Goal: Information Seeking & Learning: Compare options

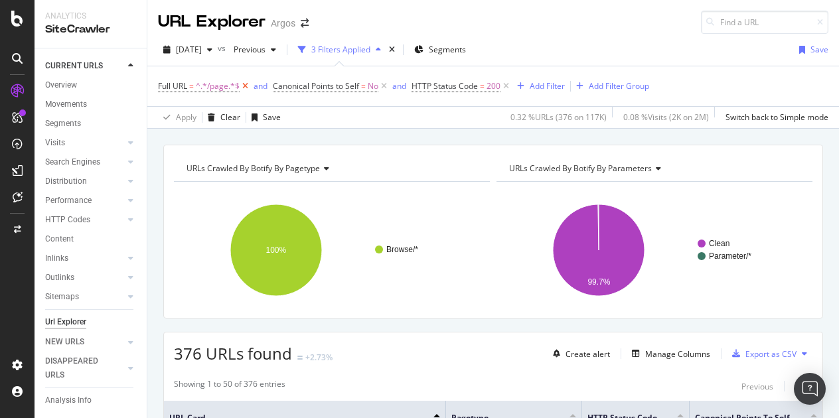
click at [244, 84] on icon at bounding box center [245, 86] width 11 height 13
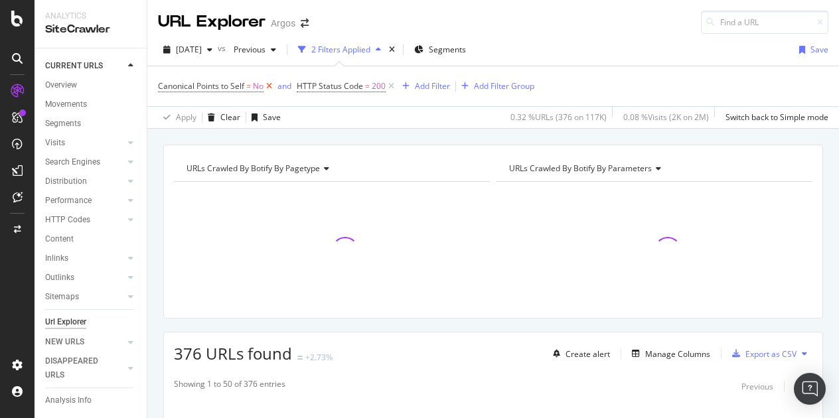
click at [272, 86] on icon at bounding box center [269, 86] width 11 height 13
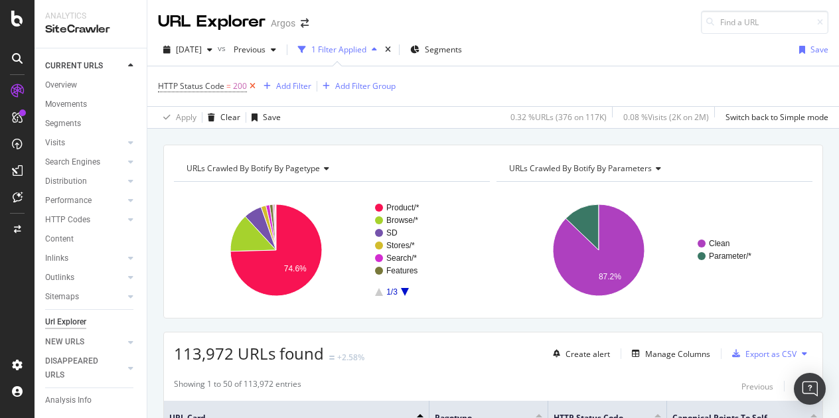
click at [250, 86] on icon at bounding box center [252, 86] width 11 height 13
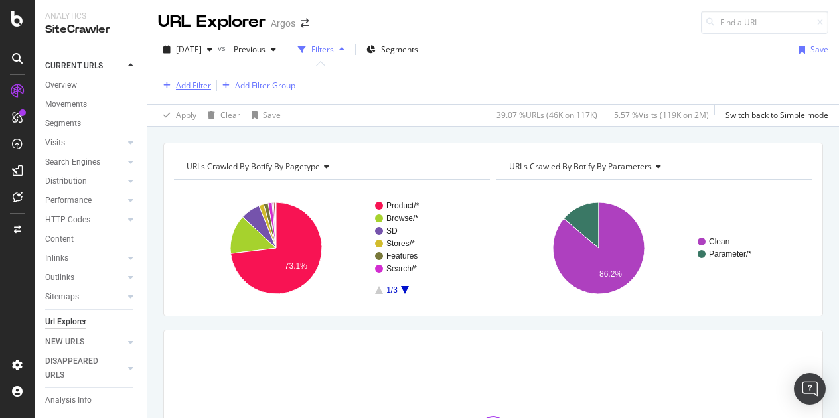
click at [195, 87] on div "Add Filter" at bounding box center [193, 85] width 35 height 11
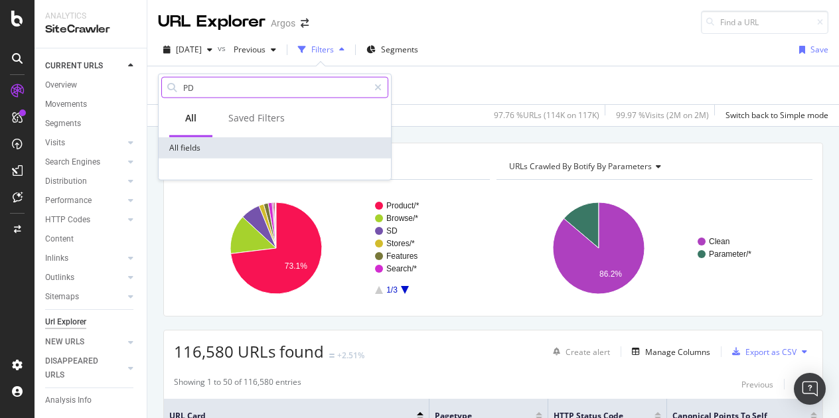
type input "P"
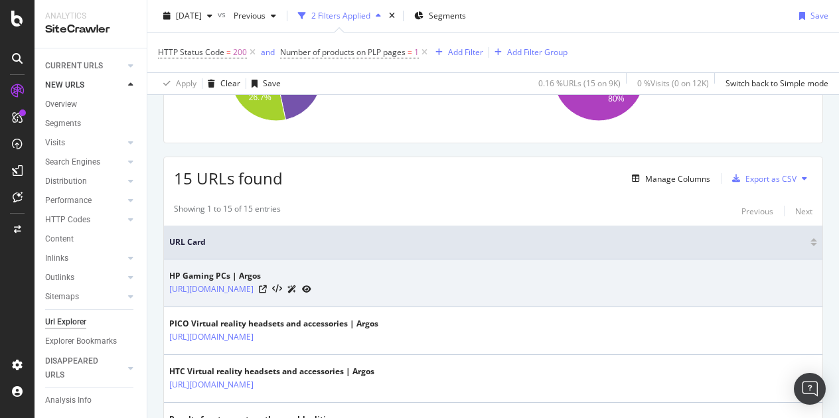
scroll to position [199, 0]
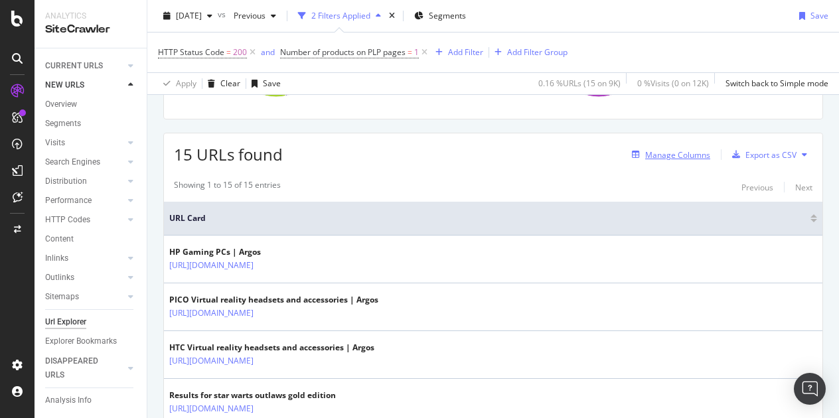
click at [669, 157] on div "Manage Columns" at bounding box center [678, 154] width 65 height 11
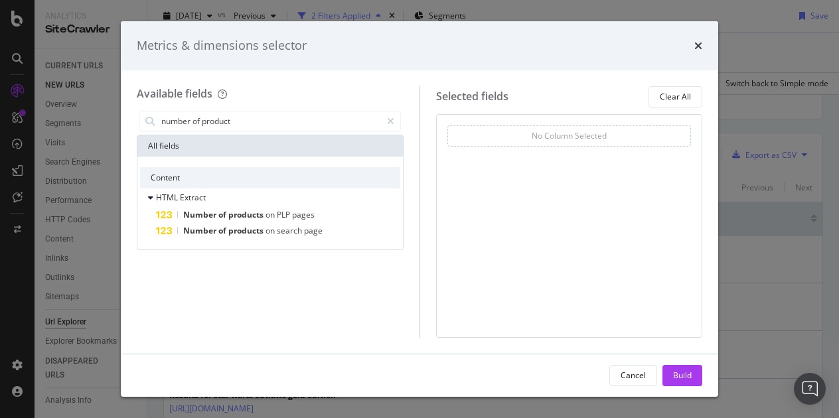
scroll to position [0, 0]
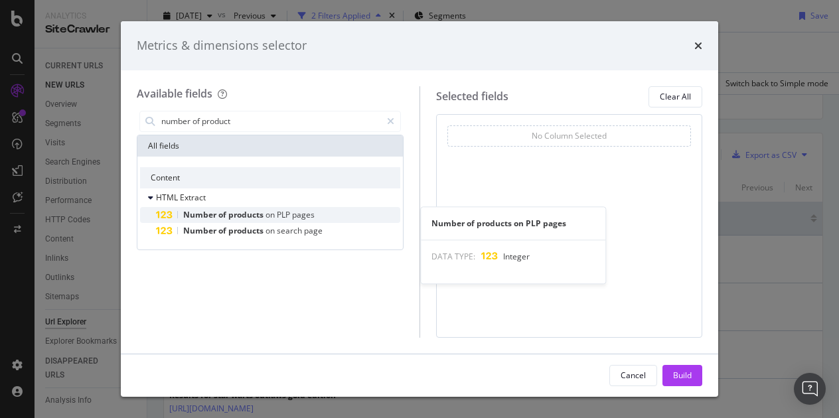
type input "number of product"
click at [271, 213] on span "on" at bounding box center [271, 214] width 11 height 11
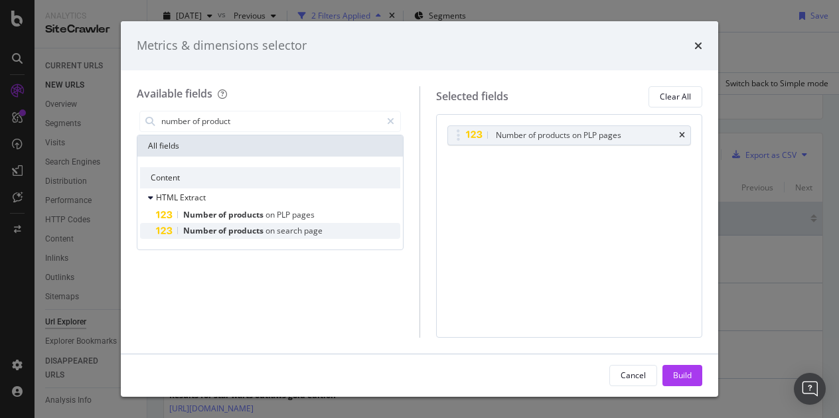
click at [268, 226] on span "on" at bounding box center [271, 230] width 11 height 11
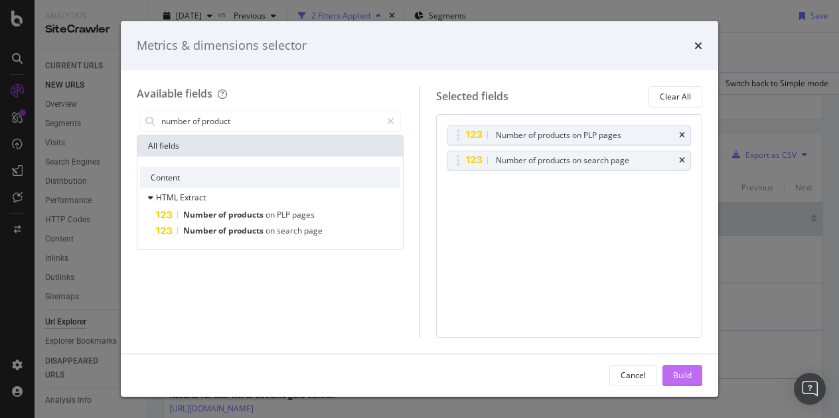
click at [681, 372] on div "Build" at bounding box center [682, 375] width 19 height 11
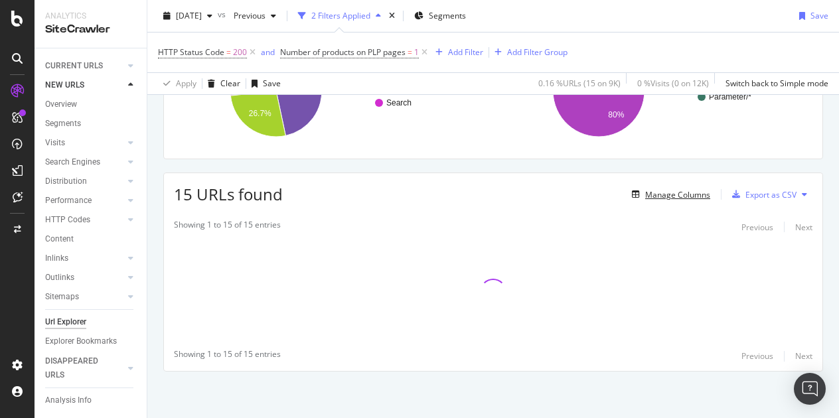
scroll to position [158, 0]
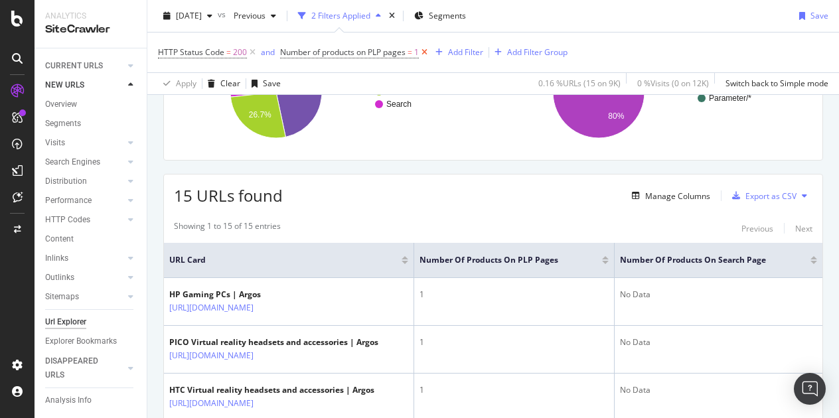
click at [428, 50] on icon at bounding box center [424, 52] width 11 height 13
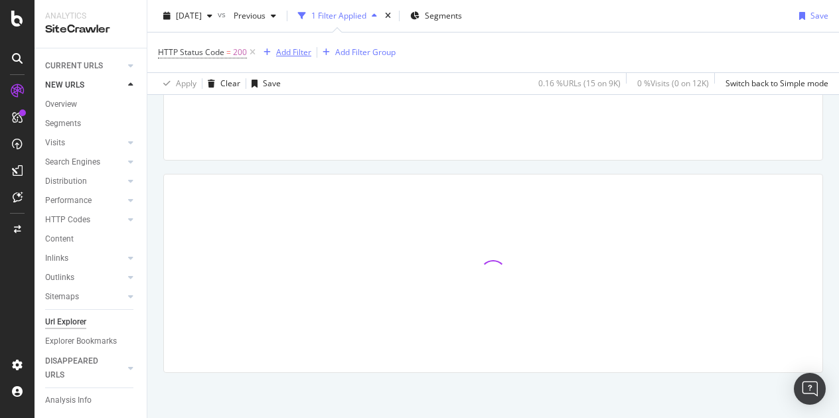
click at [306, 50] on div "Add Filter" at bounding box center [293, 51] width 35 height 11
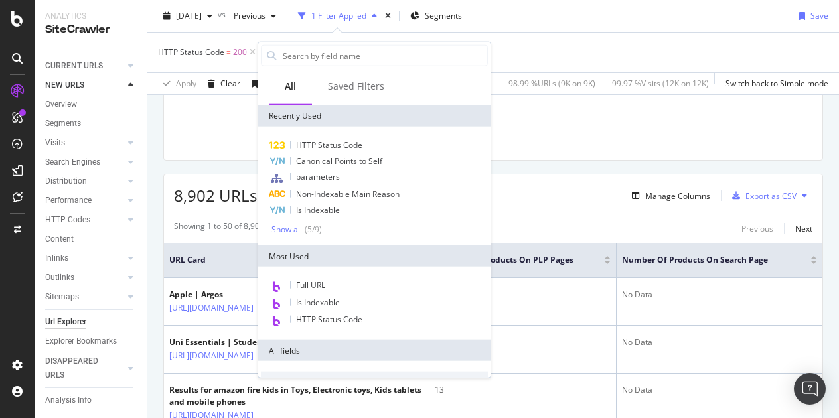
click at [552, 54] on div "HTTP Status Code = 200 Add Filter Add Filter Group" at bounding box center [493, 53] width 671 height 40
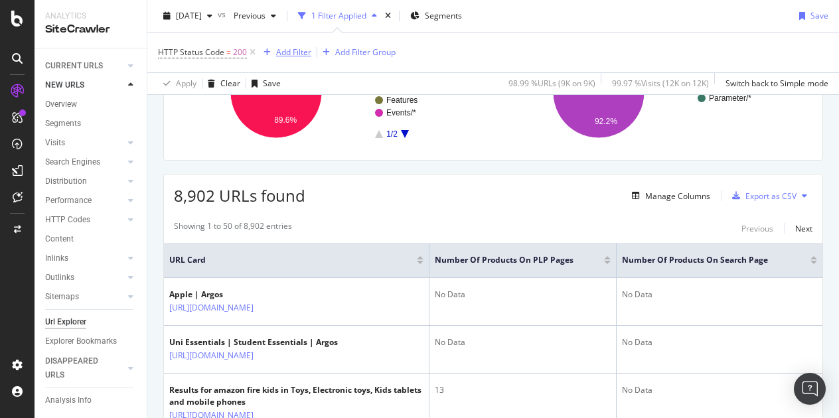
click at [287, 55] on div "Add Filter" at bounding box center [293, 51] width 35 height 11
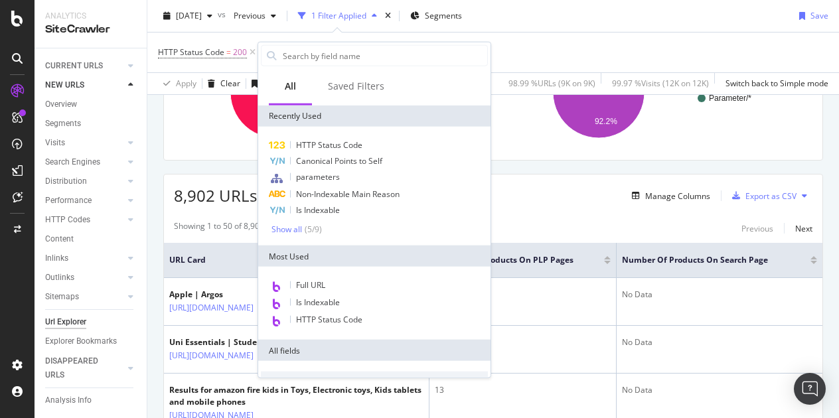
click at [202, 134] on rect "A chart." at bounding box center [329, 93] width 311 height 116
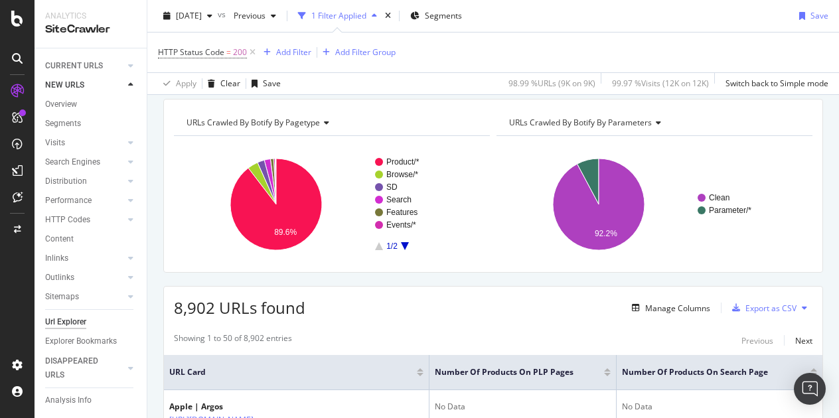
scroll to position [25, 0]
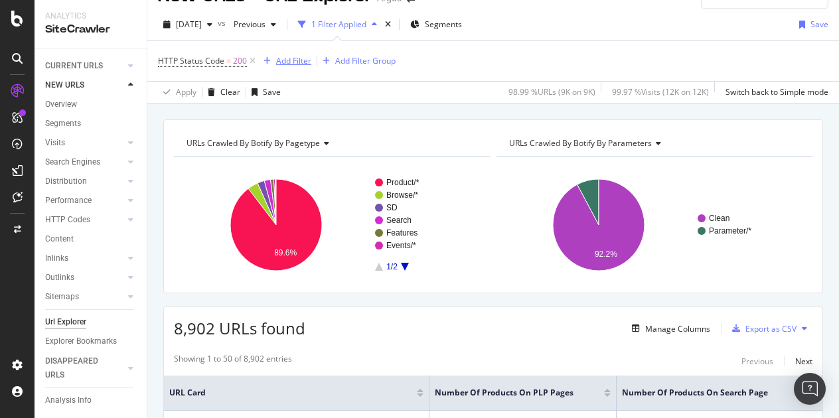
click at [284, 56] on div "Add Filter" at bounding box center [293, 60] width 35 height 11
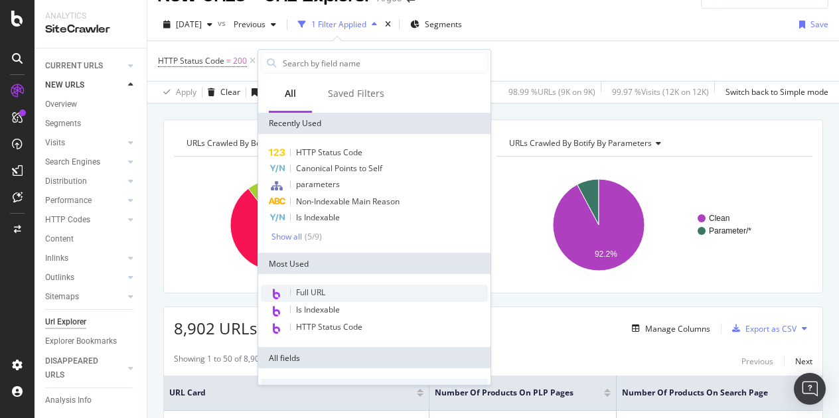
click at [336, 294] on div "Full URL" at bounding box center [374, 293] width 227 height 17
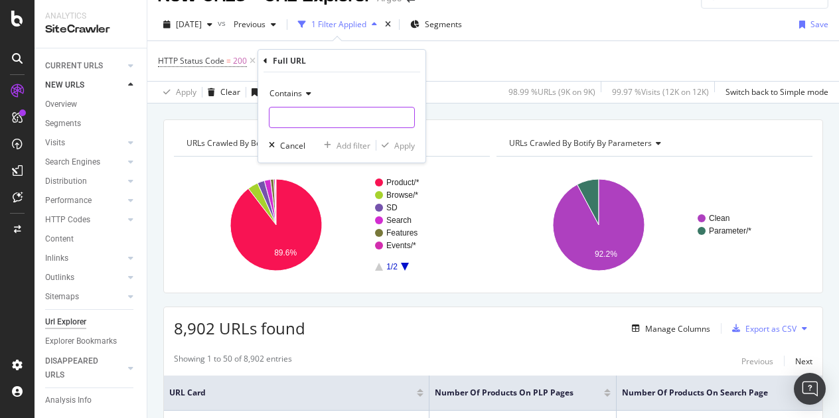
click at [321, 113] on input "text" at bounding box center [342, 117] width 145 height 21
click at [291, 95] on span "Contains" at bounding box center [286, 93] width 33 height 11
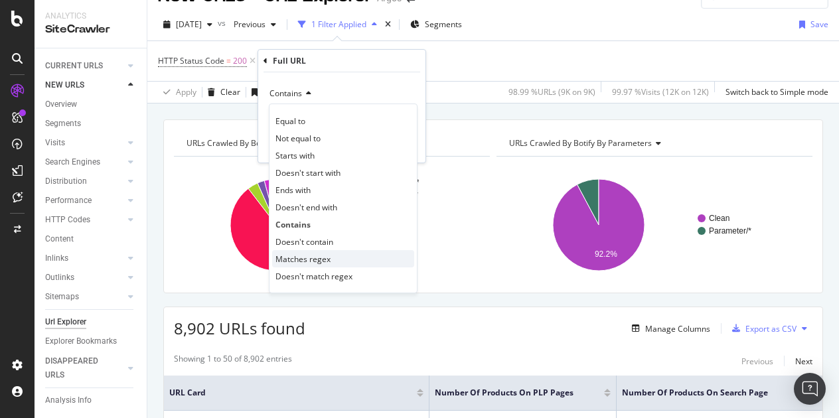
click at [303, 254] on span "Matches regex" at bounding box center [303, 259] width 55 height 11
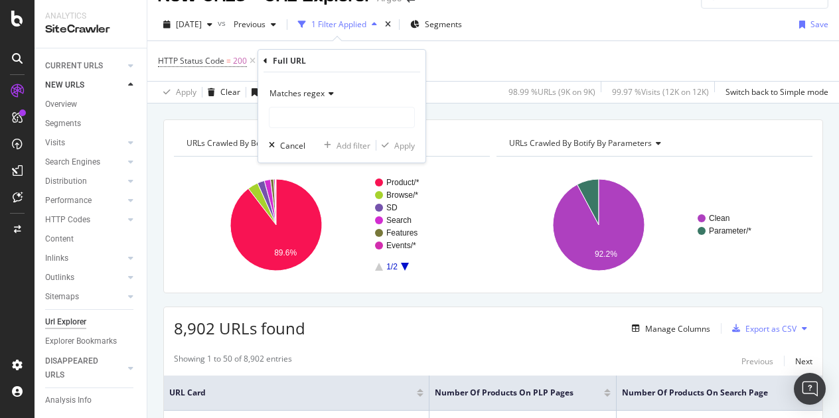
click at [292, 90] on span "Matches regex" at bounding box center [297, 93] width 55 height 11
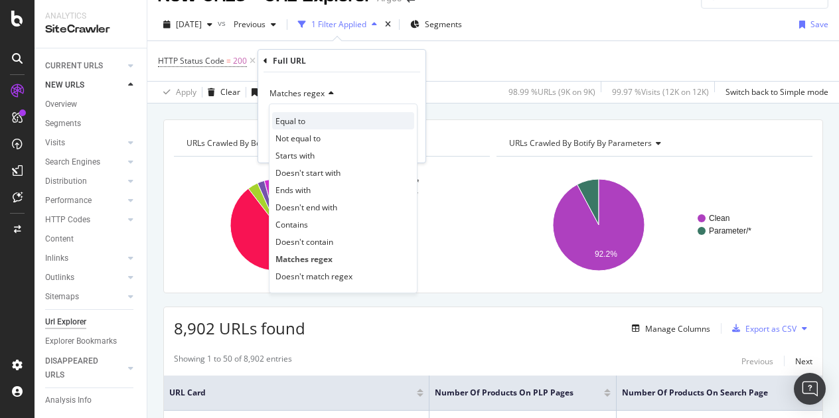
click at [293, 118] on span "Equal to" at bounding box center [291, 121] width 30 height 11
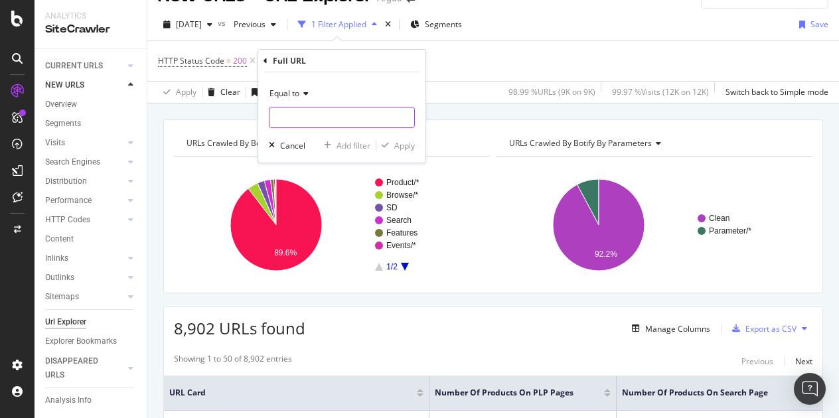
click at [294, 123] on input "text" at bounding box center [342, 117] width 145 height 21
paste input "[DOMAIN_NAME][URL]"
type input "[DOMAIN_NAME][URL]"
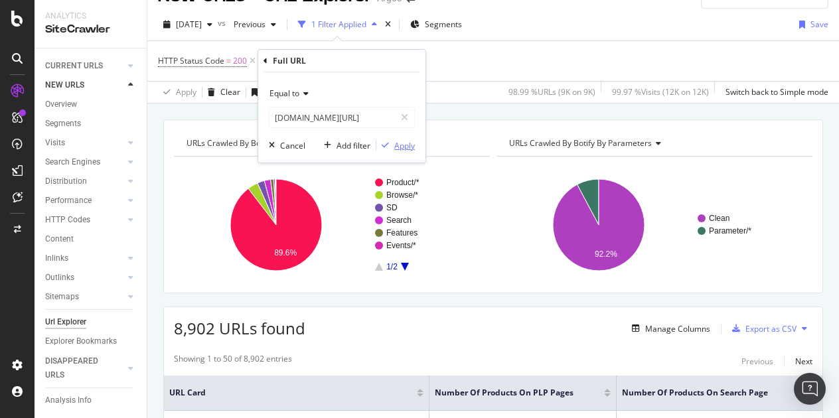
click at [400, 147] on div "Apply" at bounding box center [405, 145] width 21 height 11
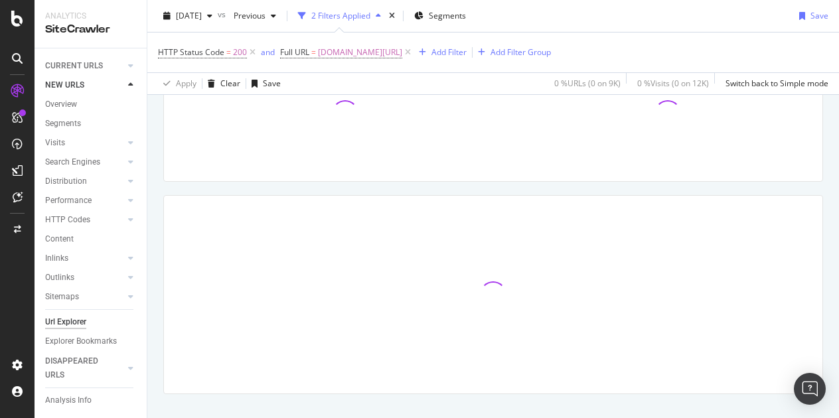
scroll to position [158, 0]
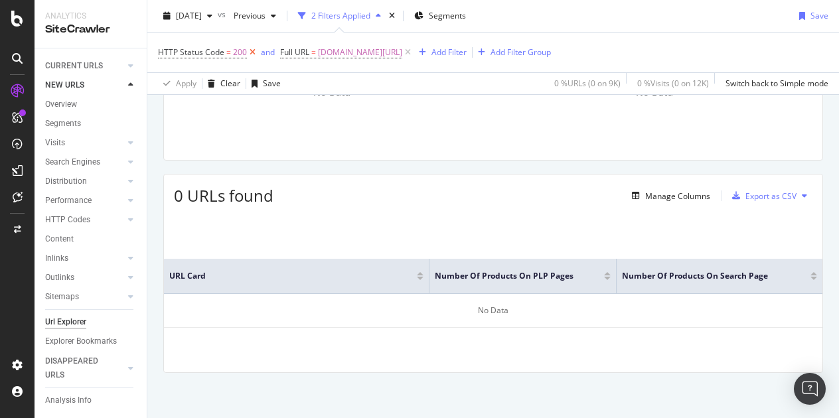
click at [249, 50] on icon at bounding box center [252, 52] width 11 height 13
click at [202, 14] on span "[DATE]" at bounding box center [189, 15] width 26 height 11
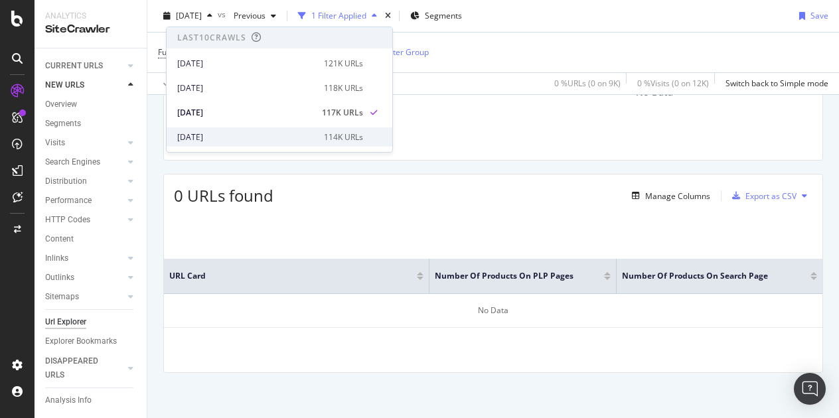
click at [232, 133] on div "[DATE]" at bounding box center [246, 138] width 139 height 12
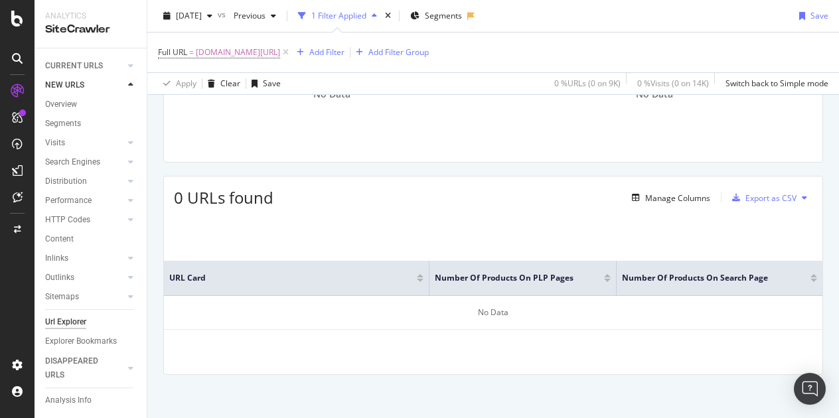
scroll to position [158, 0]
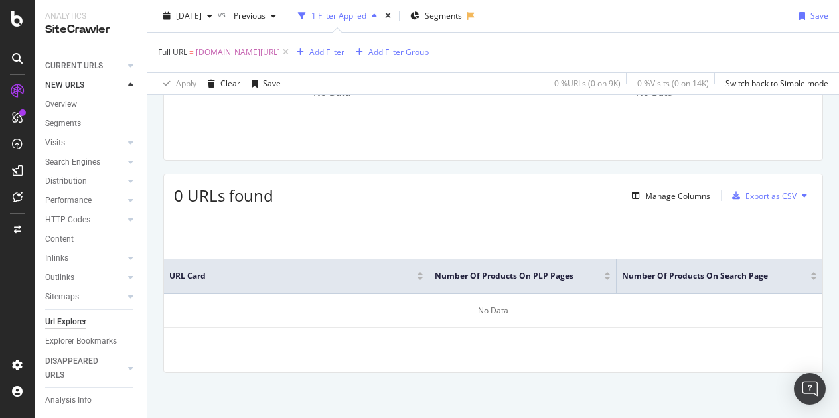
click at [280, 53] on span "[DOMAIN_NAME][URL]" at bounding box center [238, 52] width 84 height 19
click at [203, 82] on icon at bounding box center [204, 84] width 9 height 8
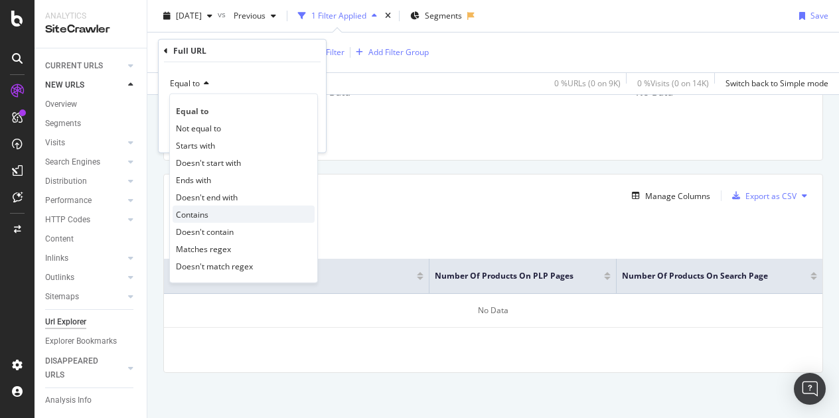
click at [210, 215] on div "Contains" at bounding box center [244, 214] width 142 height 17
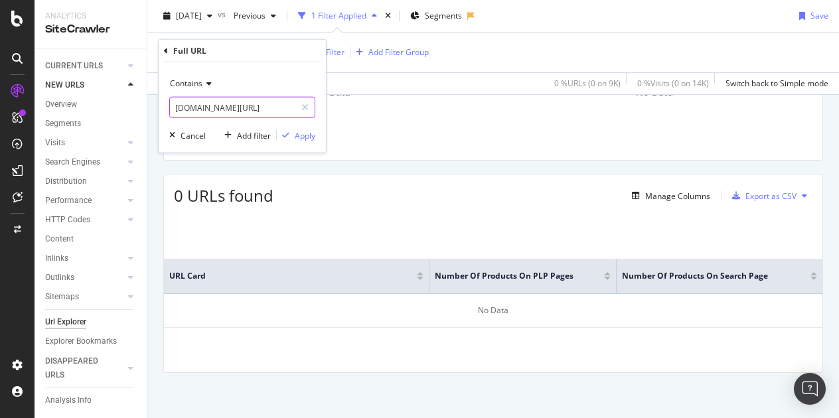
click at [212, 106] on input "[DOMAIN_NAME][URL]" at bounding box center [233, 107] width 126 height 21
drag, startPoint x: 236, startPoint y: 106, endPoint x: 159, endPoint y: 108, distance: 77.8
click at [159, 108] on div "Contains [DOMAIN_NAME][URL] Cancel Add filter Apply" at bounding box center [242, 107] width 167 height 90
type input "/browse/home-and-furniture/living-room-furniture/sofa-beds/c:29644/"
click at [302, 136] on div "Apply" at bounding box center [305, 135] width 21 height 11
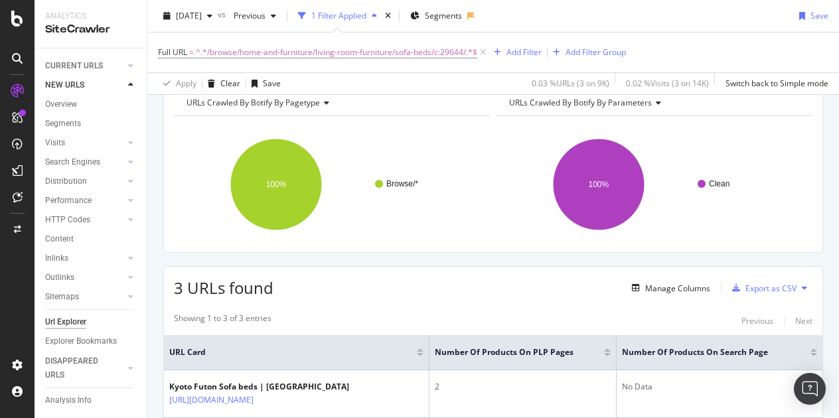
scroll to position [47, 0]
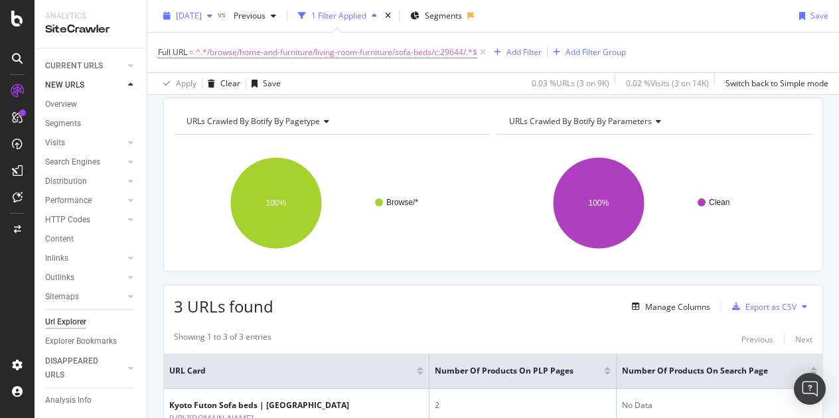
click at [218, 14] on div "button" at bounding box center [210, 16] width 16 height 8
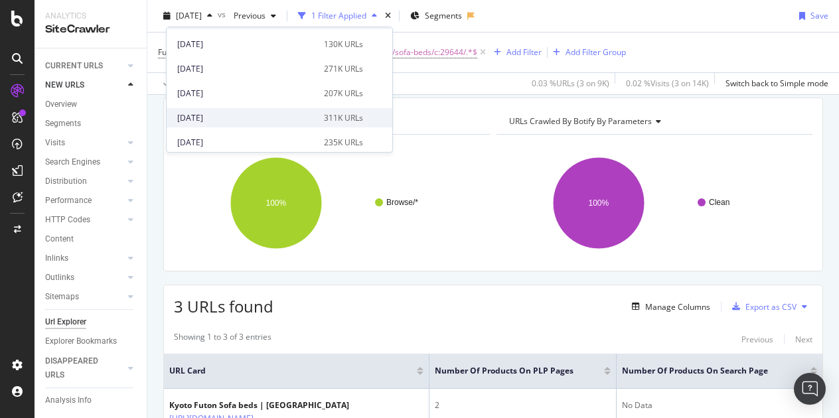
scroll to position [266, 0]
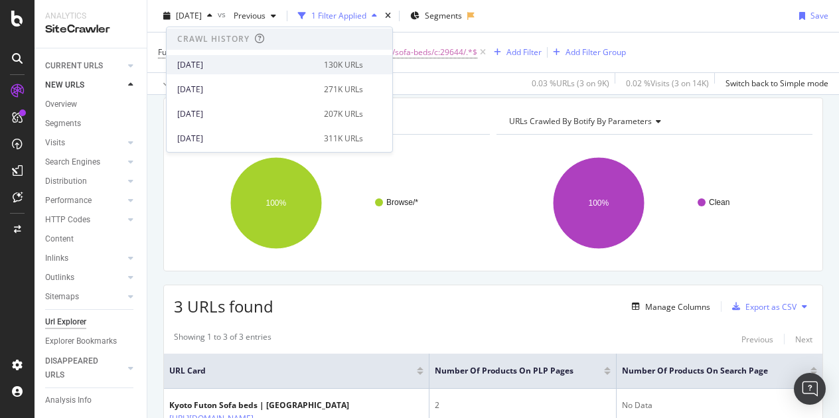
click at [248, 66] on div "[DATE]" at bounding box center [246, 65] width 139 height 12
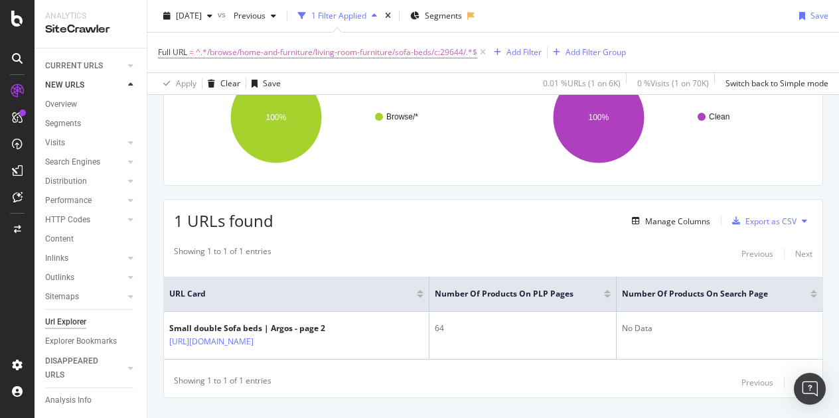
scroll to position [66, 0]
